Goal: Task Accomplishment & Management: Manage account settings

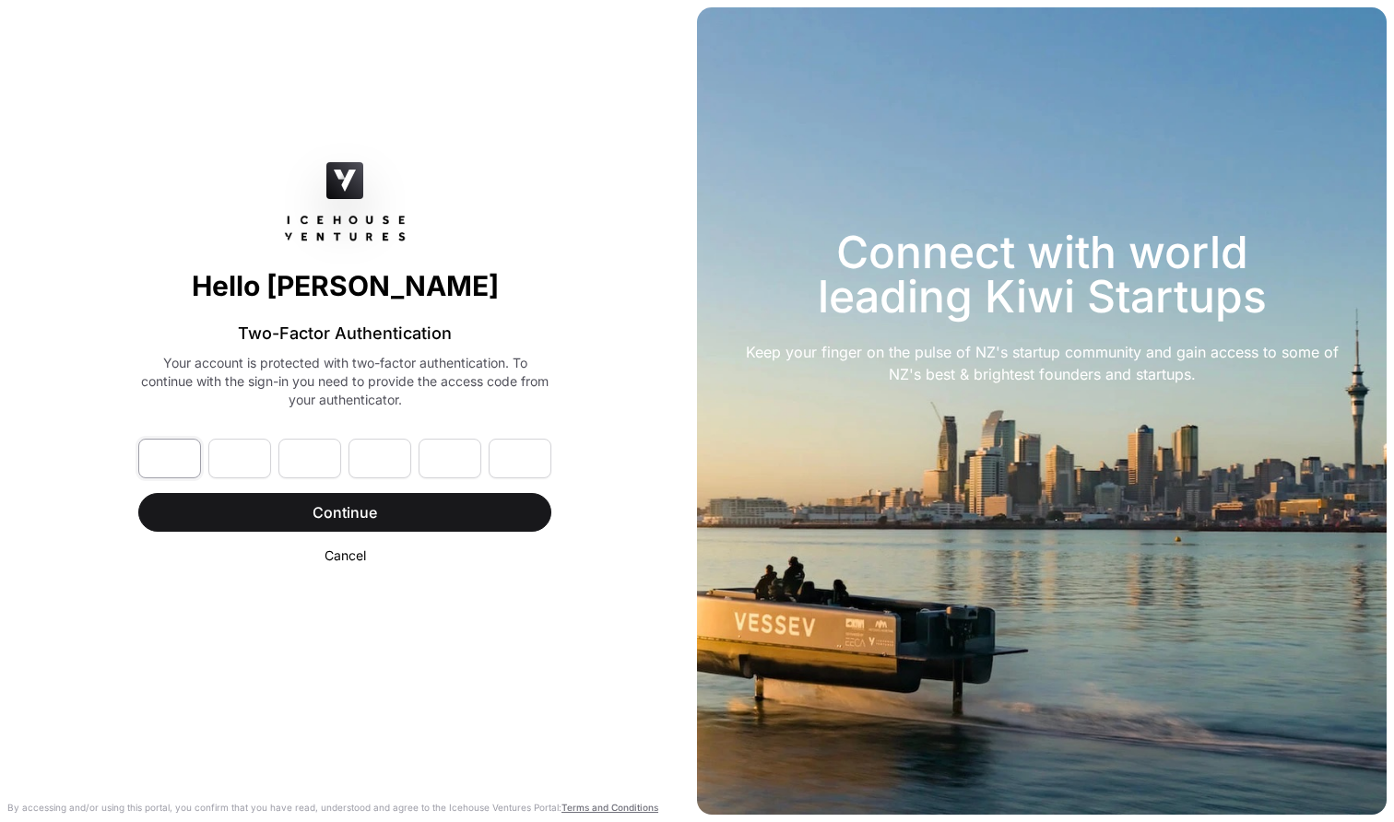
click at [155, 460] on input "text" at bounding box center [169, 459] width 63 height 40
click at [224, 230] on div "Hello [PERSON_NAME] Two-Factor Authentication Your account is protected with tw…" at bounding box center [344, 285] width 413 height 247
click at [192, 444] on input "text" at bounding box center [169, 459] width 63 height 40
click at [288, 460] on input "text" at bounding box center [309, 459] width 63 height 40
click at [334, 557] on link "Cancel" at bounding box center [345, 556] width 41 height 16
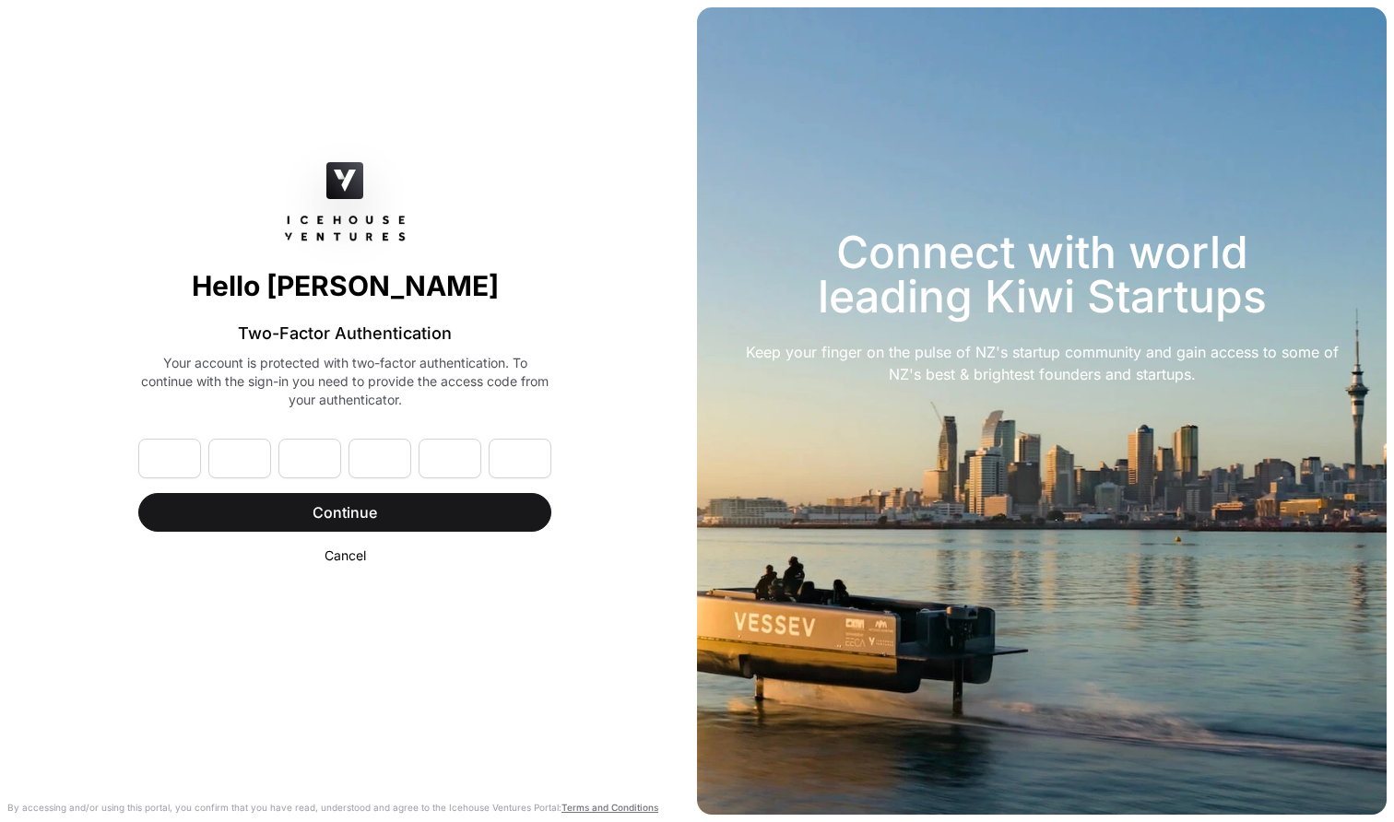
click at [777, 662] on div "Connect with world leading Kiwi Startups Keep your finger on the pulse of NZ's …" at bounding box center [1042, 411] width 690 height 808
